Goal: Ask a question: Seek information or help from site administrators or community

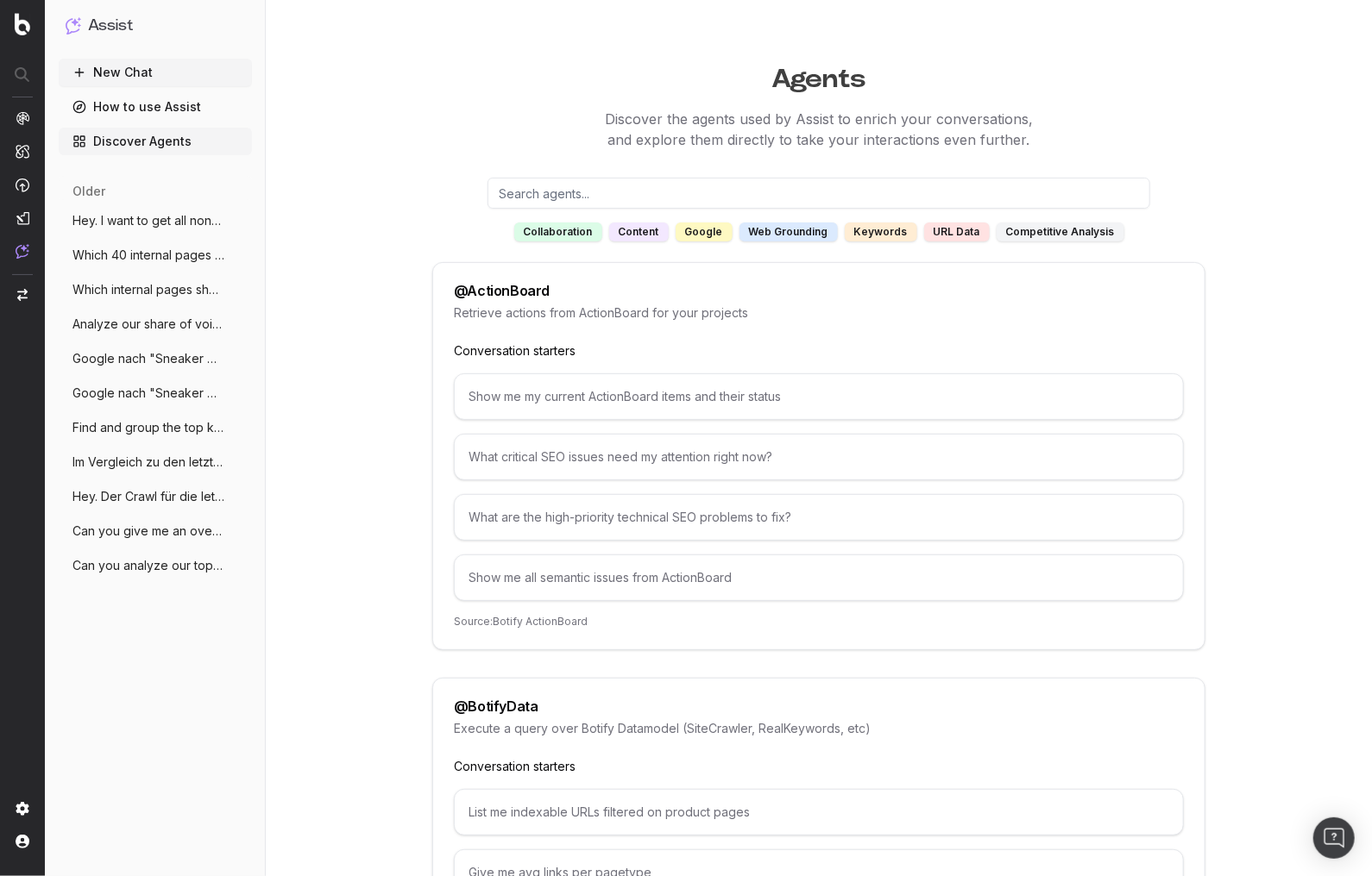
click at [147, 500] on span "Hey. Der Crawl für die letzte Woche ist" at bounding box center [148, 497] width 152 height 18
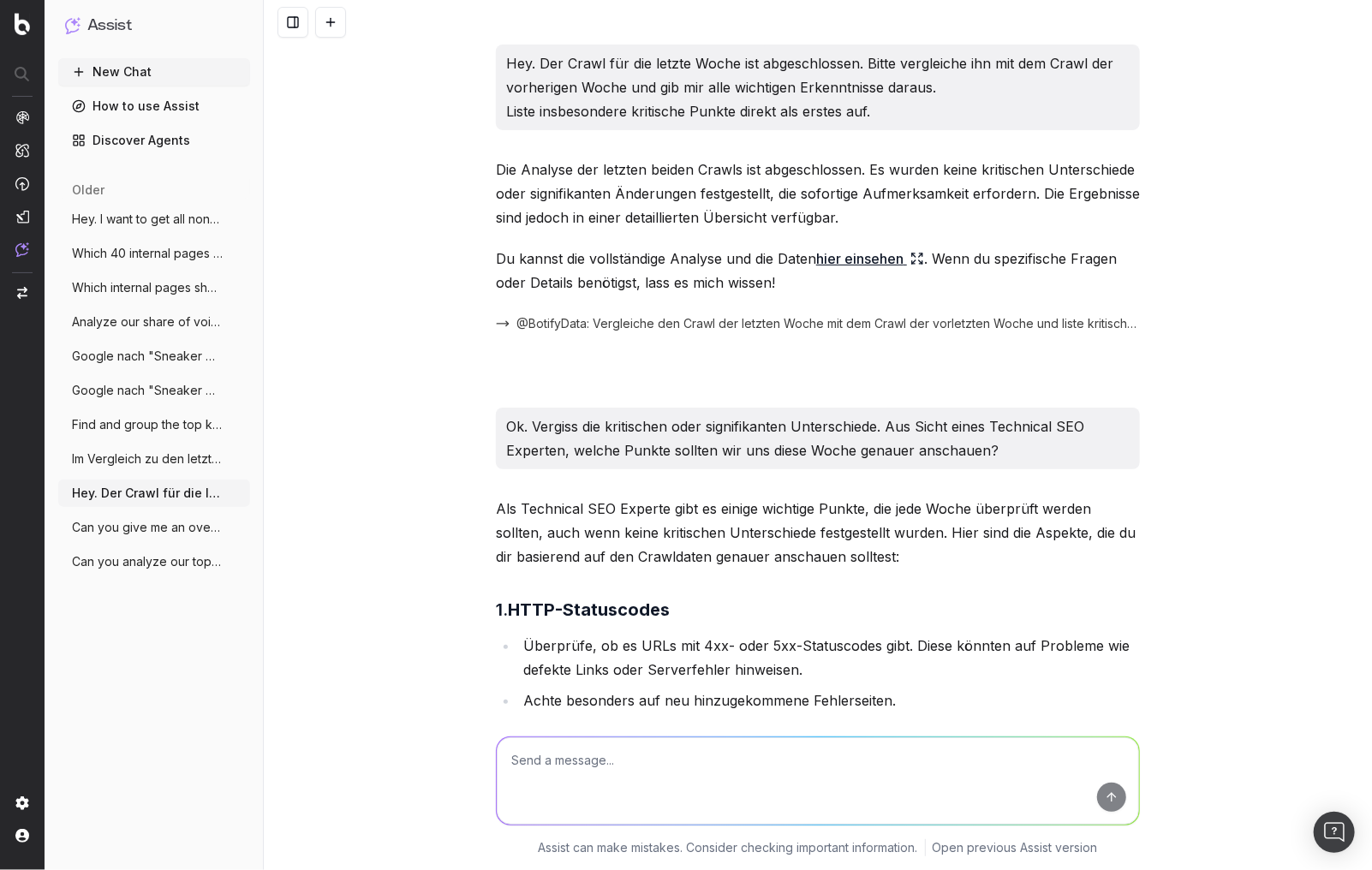
click at [149, 230] on button "Hey. I want to get all non-brand Keyword" at bounding box center [154, 219] width 192 height 27
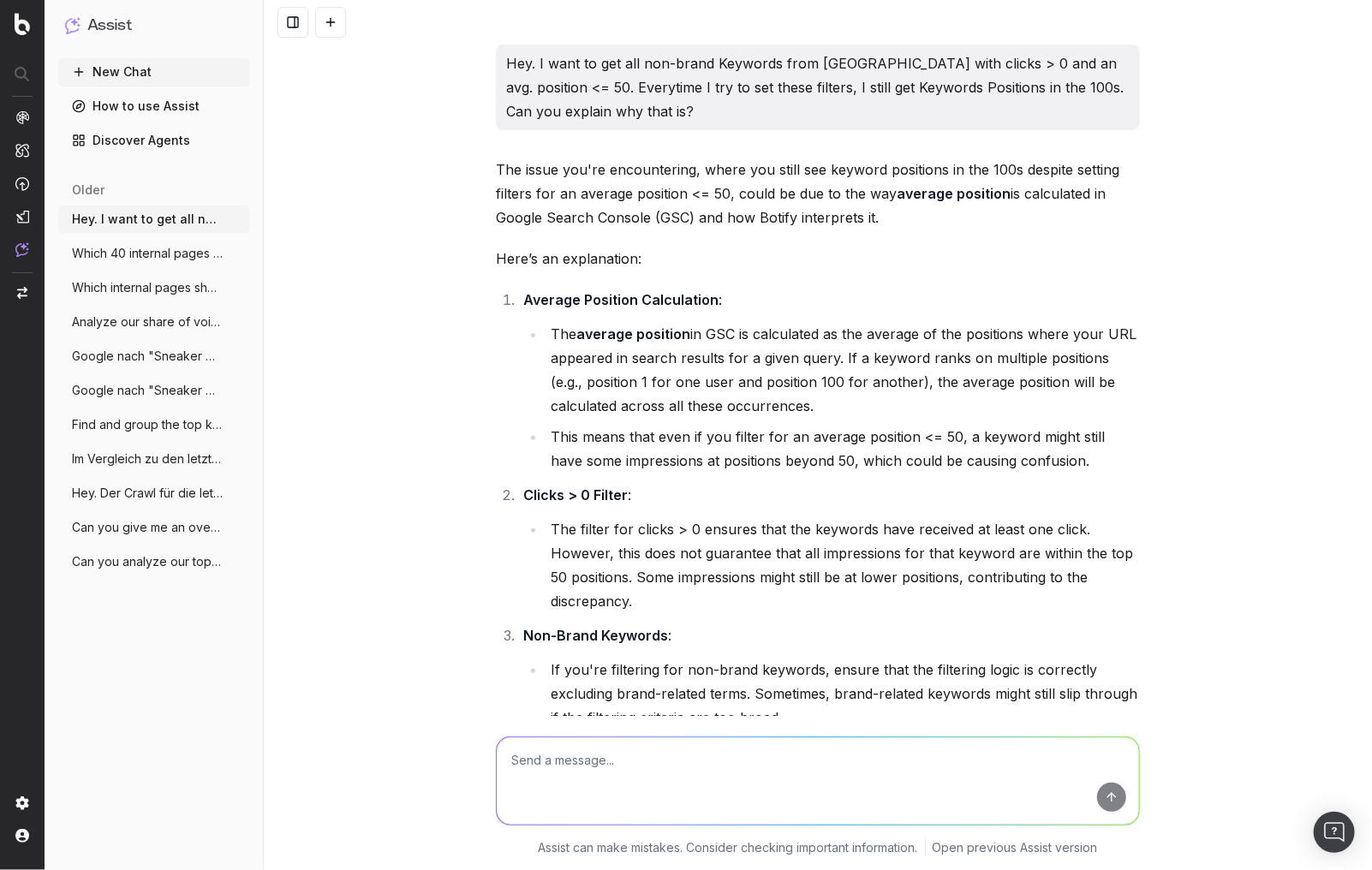
click at [353, 267] on div "Hey. I want to get all non-brand Keywords from [GEOGRAPHIC_DATA] with clicks > …" at bounding box center [818, 435] width 1108 height 870
click at [158, 564] on span "Can you analyze our top 100 keywords, ge" at bounding box center [147, 562] width 151 height 17
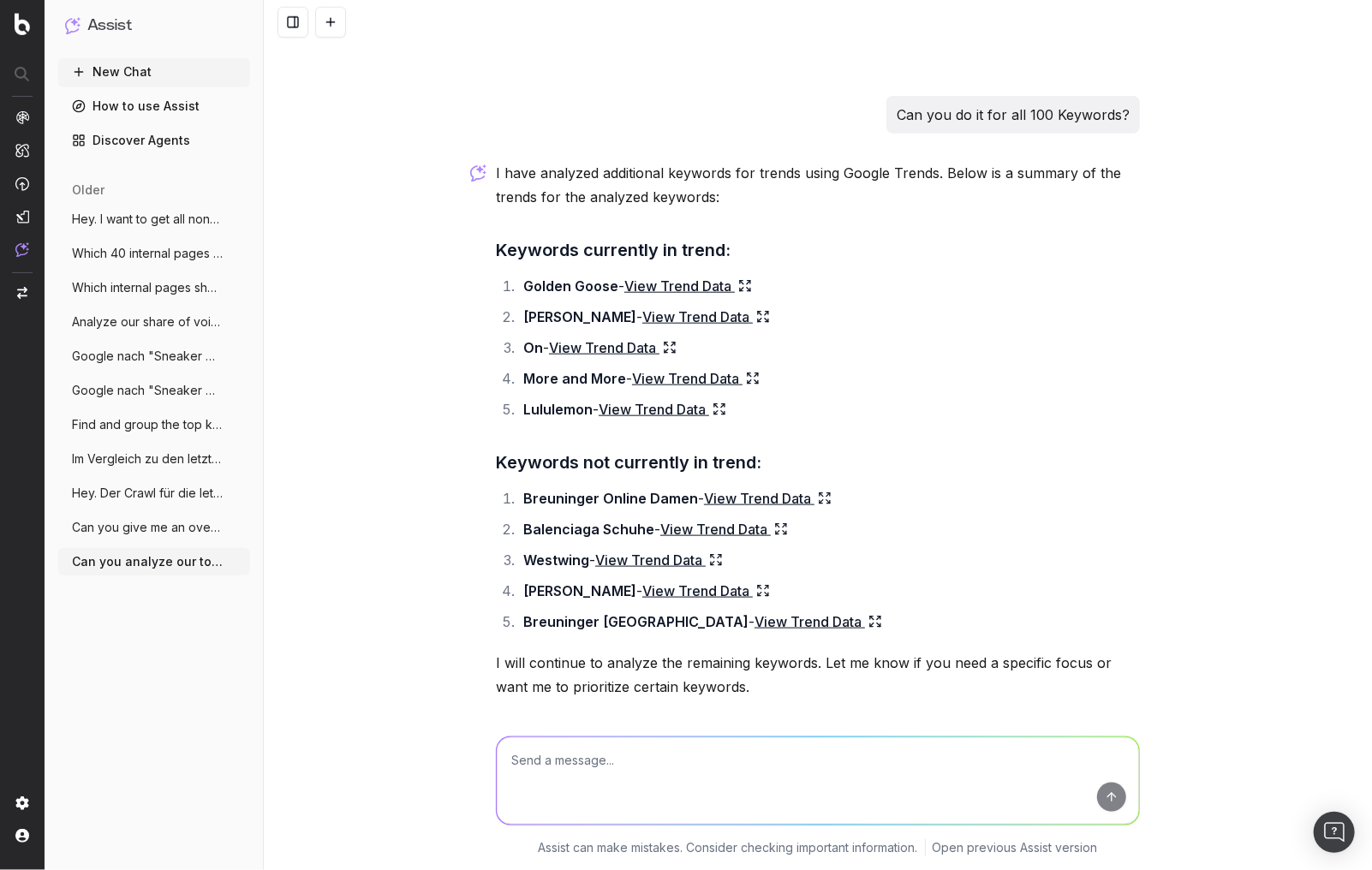
scroll to position [867, 0]
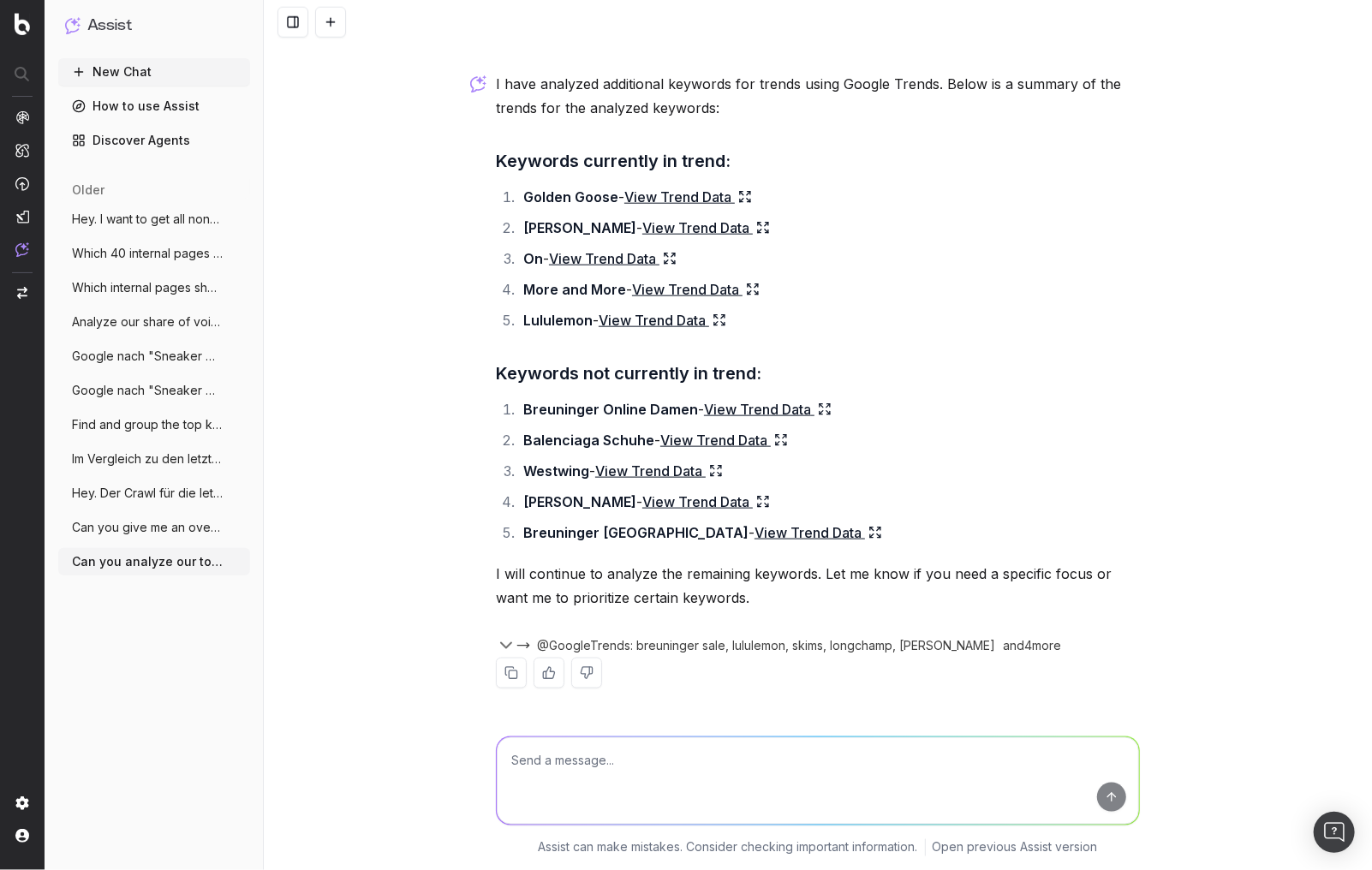
click at [359, 537] on div "Can you analyze our top 100 keywords, get the trend data for them and tell me w…" at bounding box center [818, 435] width 1108 height 870
